Goal: Task Accomplishment & Management: Manage account settings

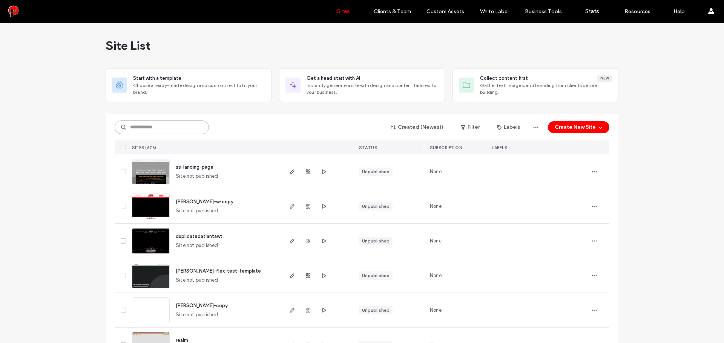
click at [152, 130] on input at bounding box center [162, 128] width 94 height 14
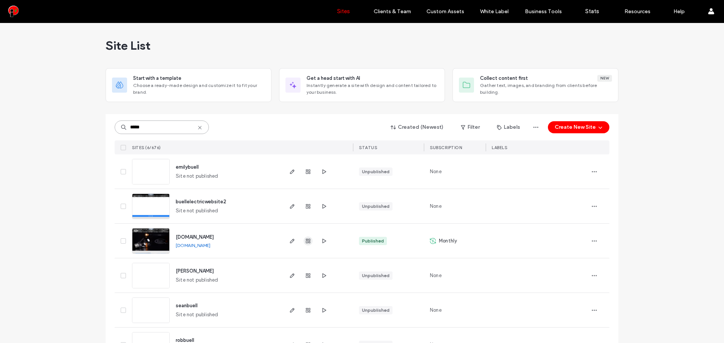
type input "*****"
click at [303, 245] on span "button" at bounding box center [307, 241] width 9 height 9
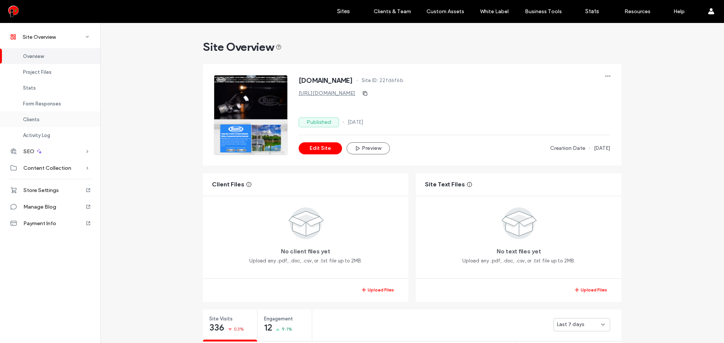
click at [34, 124] on div "Clients" at bounding box center [50, 120] width 100 height 16
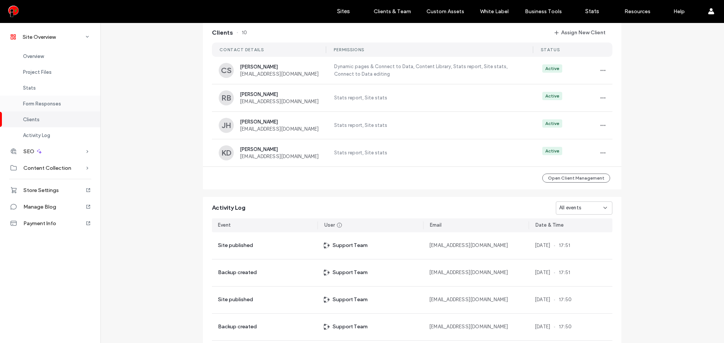
click at [39, 106] on span "Form Responses" at bounding box center [42, 104] width 38 height 6
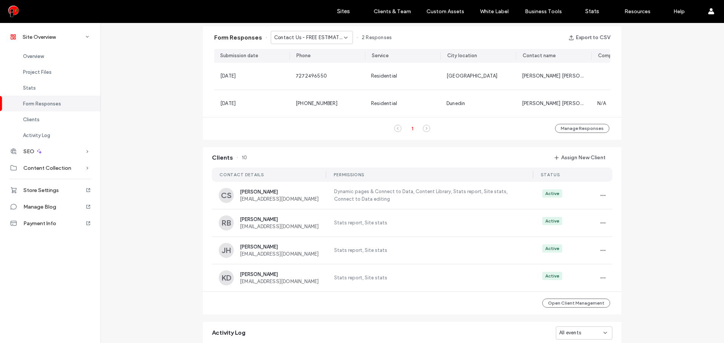
scroll to position [422, 0]
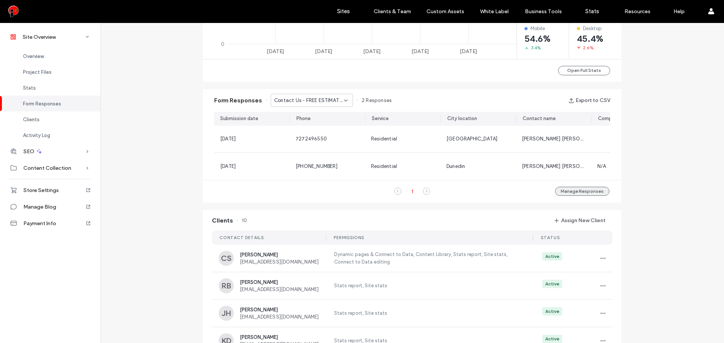
click at [564, 195] on button "Manage Responses" at bounding box center [582, 191] width 54 height 9
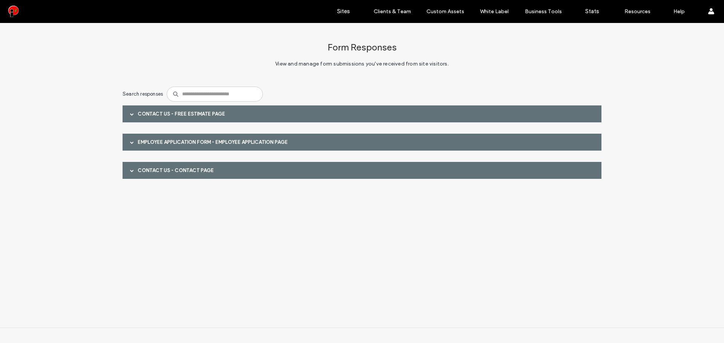
click at [216, 116] on div "Contact Us - FREE ESTIMATE page" at bounding box center [362, 114] width 479 height 17
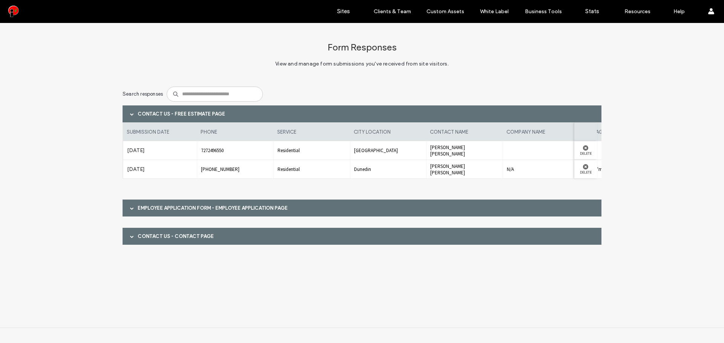
click at [274, 206] on div "Employee Application Form - EMPLOYEE APPLICATION page" at bounding box center [362, 208] width 479 height 17
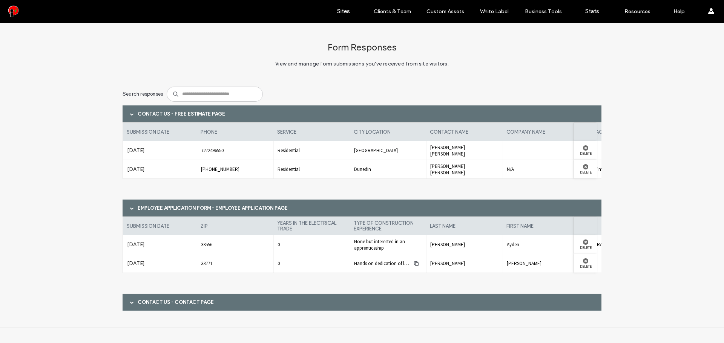
click at [291, 299] on div "Contact Us - CONTACT page" at bounding box center [362, 302] width 479 height 17
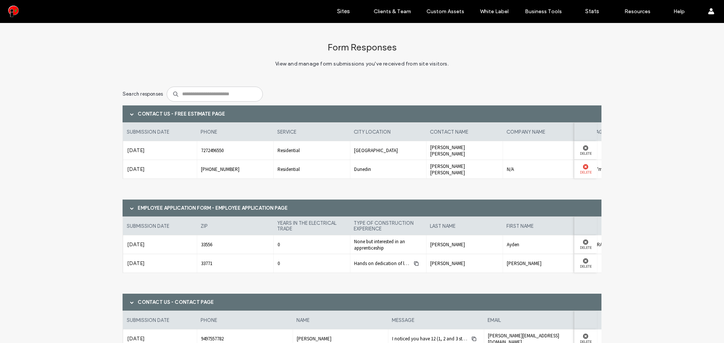
click at [583, 169] on icon at bounding box center [585, 166] width 5 height 5
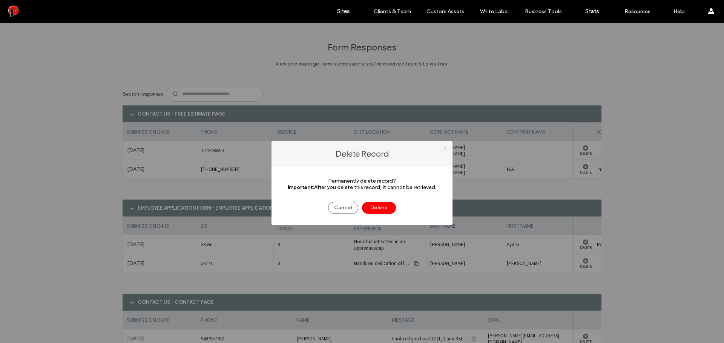
click at [446, 148] on use at bounding box center [445, 149] width 4 height 4
